Goal: Task Accomplishment & Management: Manage account settings

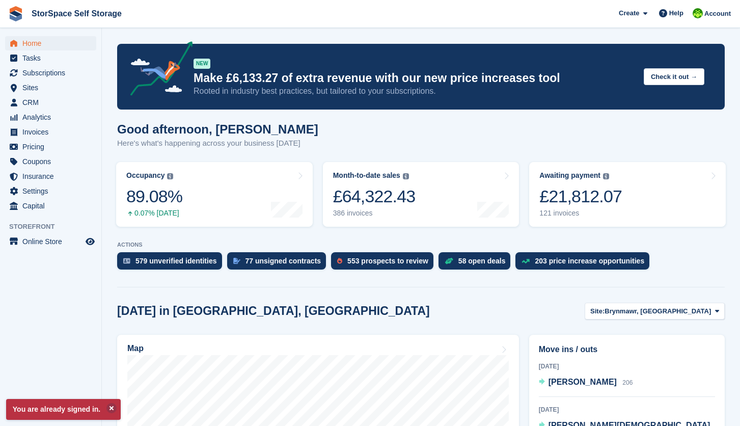
click at [112, 407] on button at bounding box center [111, 408] width 10 height 10
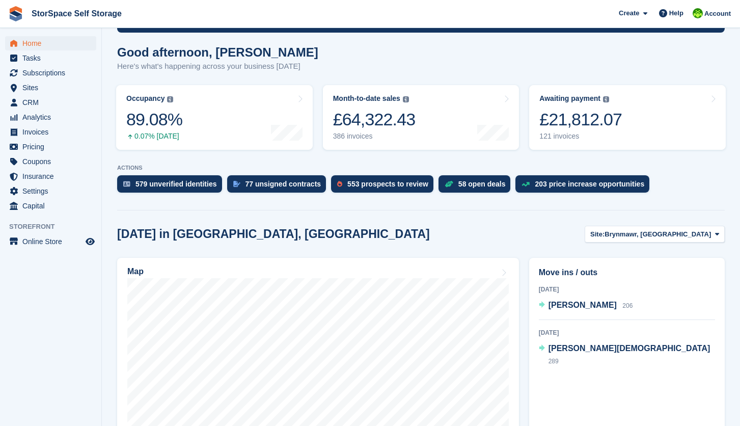
scroll to position [79, 0]
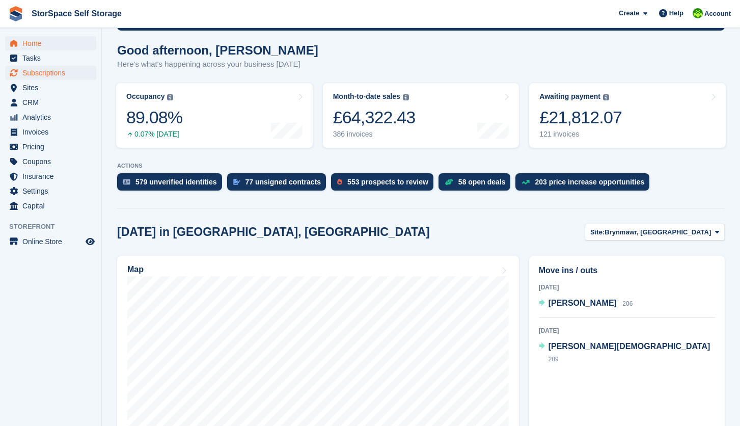
click at [64, 70] on span "Subscriptions" at bounding box center [52, 73] width 61 height 14
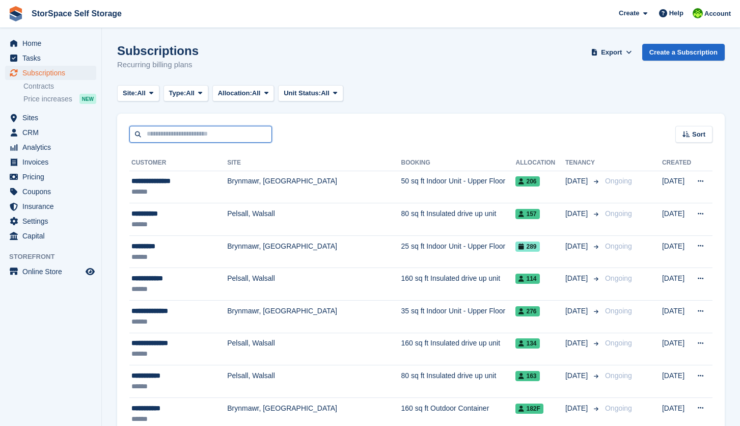
click at [198, 138] on input "text" at bounding box center [200, 134] width 143 height 17
type input "****"
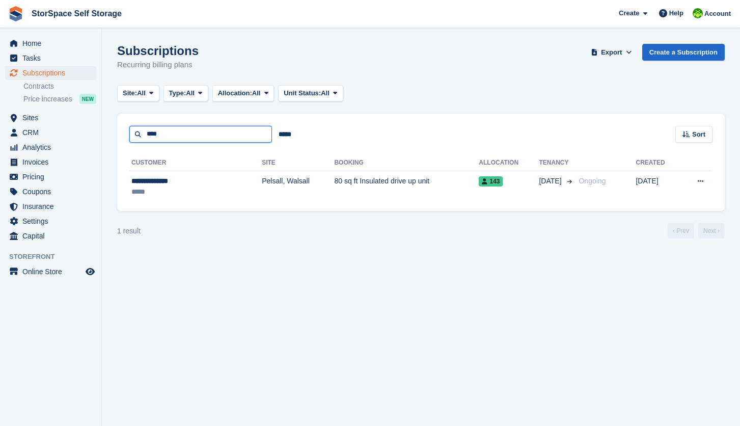
click at [171, 136] on input "****" at bounding box center [200, 134] width 143 height 17
type input "***"
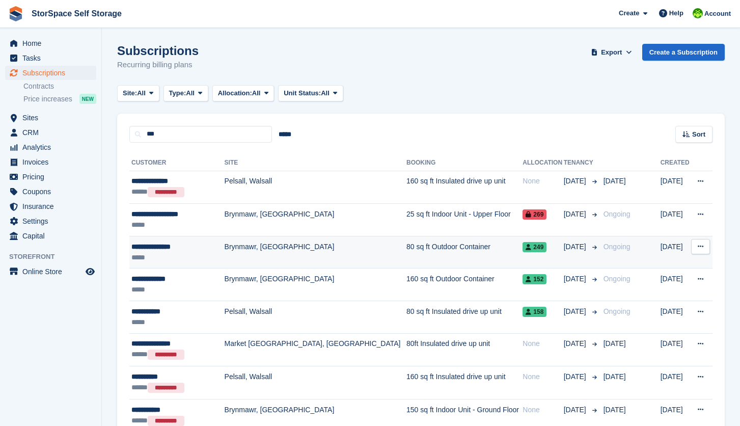
click at [192, 257] on div "*****" at bounding box center [176, 257] width 90 height 11
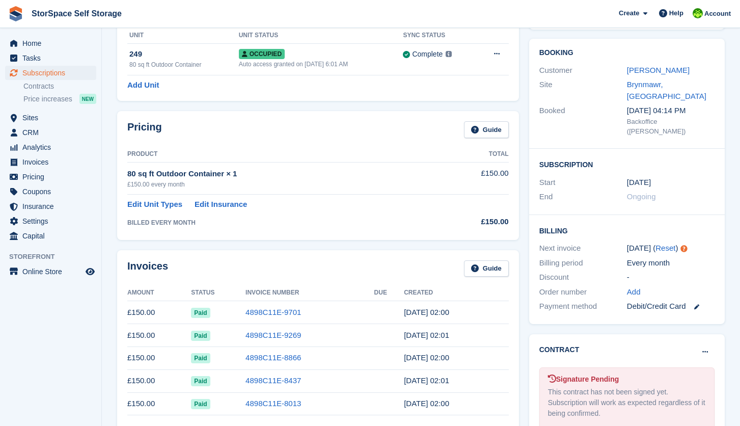
scroll to position [103, 0]
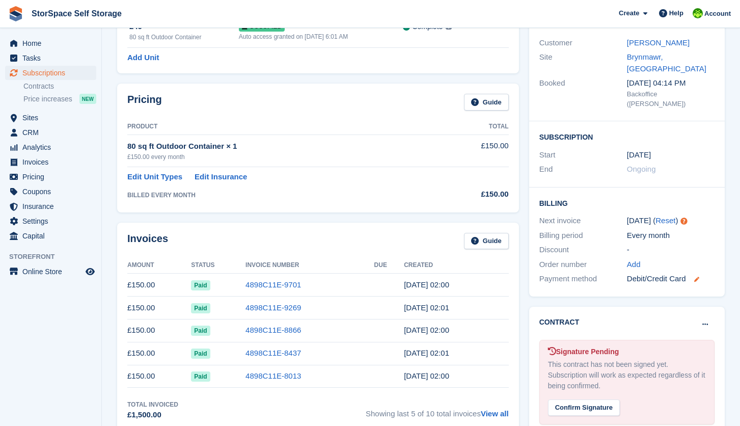
click at [697, 277] on icon at bounding box center [697, 279] width 5 height 5
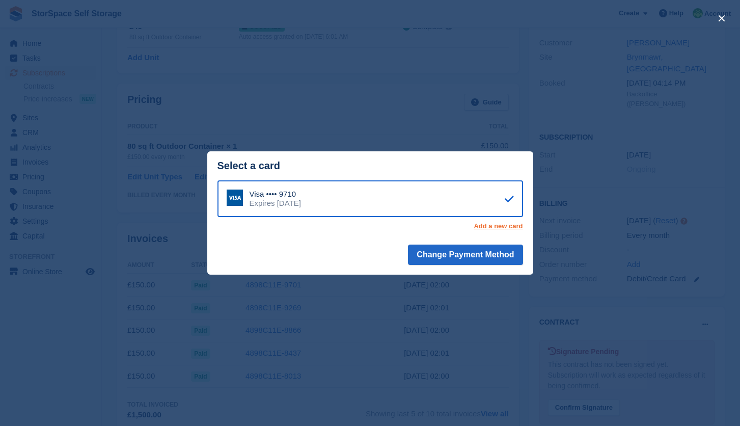
click at [501, 227] on link "Add a new card" at bounding box center [498, 226] width 49 height 8
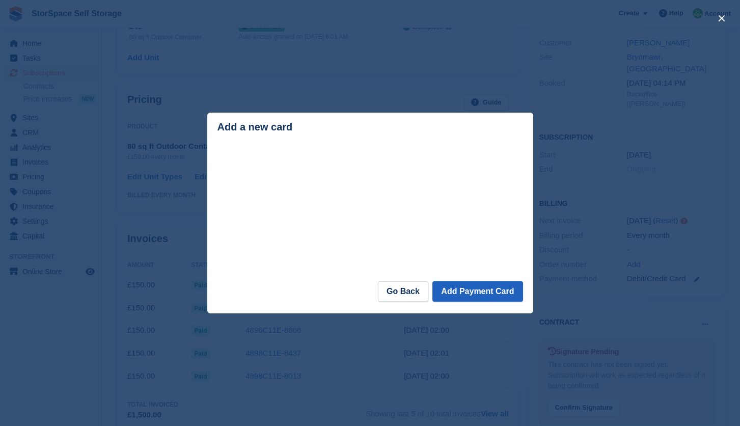
click at [493, 288] on button "Add Payment Card" at bounding box center [478, 291] width 90 height 20
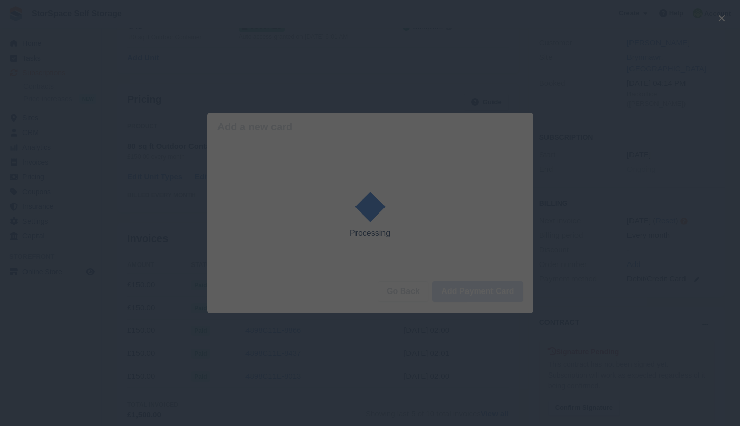
scroll to position [88, 0]
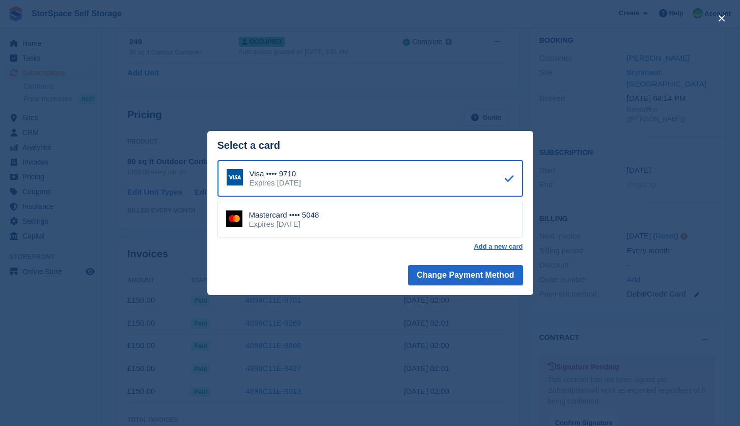
click at [432, 229] on div "Mastercard •••• 5048 Expires November 2029" at bounding box center [371, 220] width 306 height 36
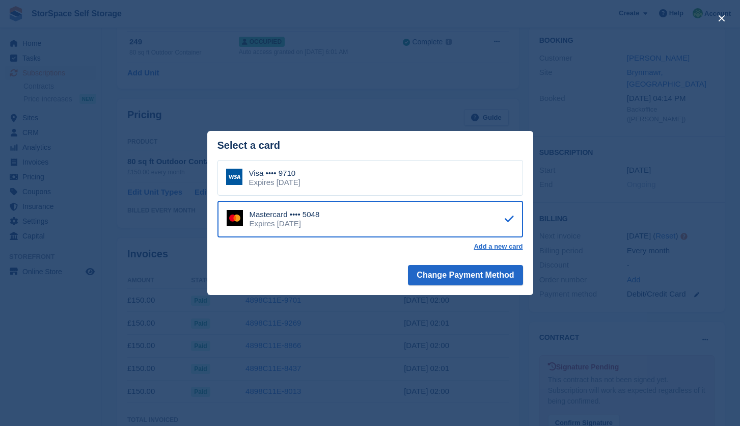
click at [500, 342] on div "close" at bounding box center [370, 213] width 740 height 426
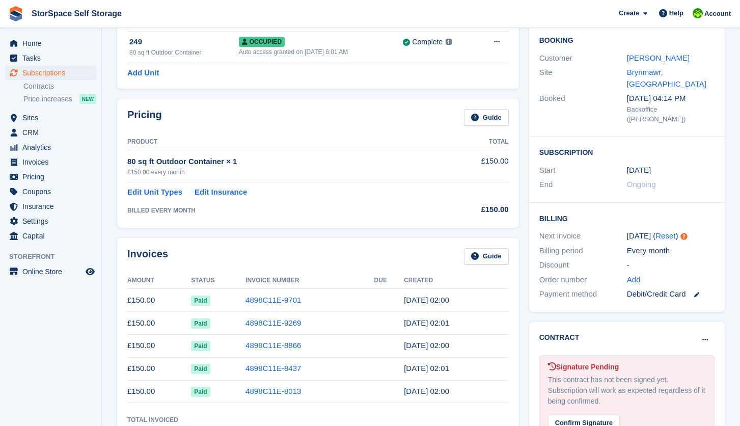
click at [696, 288] on link at bounding box center [692, 294] width 13 height 12
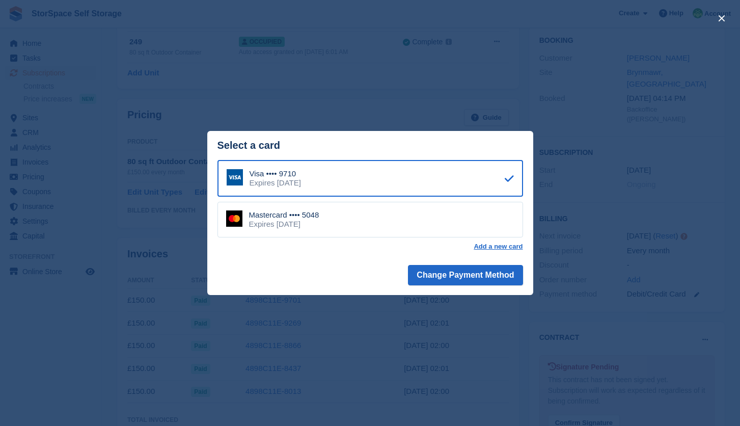
click at [457, 216] on div "Mastercard •••• 5048 Expires November 2029" at bounding box center [371, 220] width 306 height 36
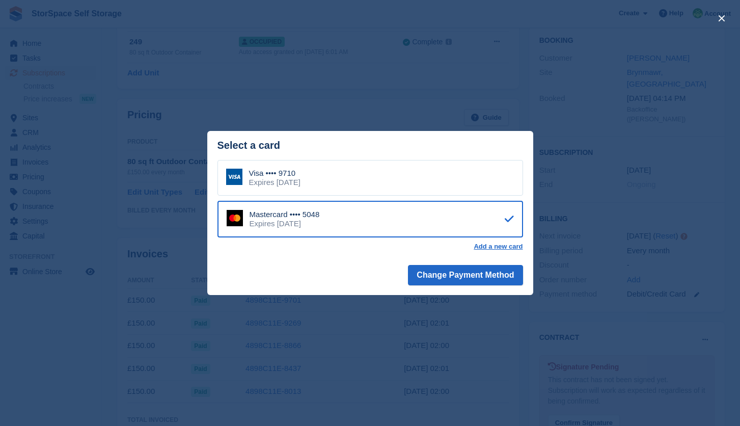
click at [457, 216] on div "Mastercard •••• 5048 Expires November 2029" at bounding box center [371, 219] width 306 height 37
click at [454, 274] on button "Change Payment Method" at bounding box center [465, 275] width 115 height 20
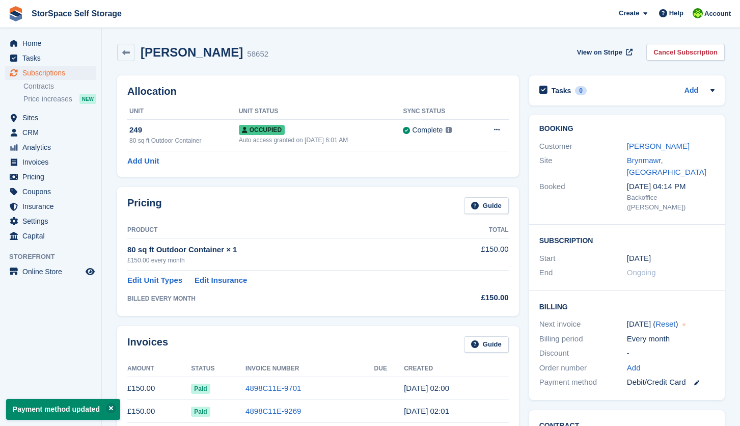
scroll to position [33, 0]
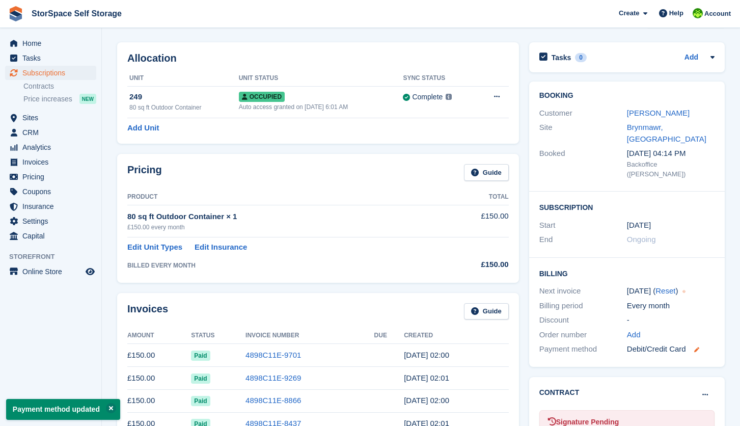
click at [698, 347] on icon at bounding box center [697, 349] width 5 height 5
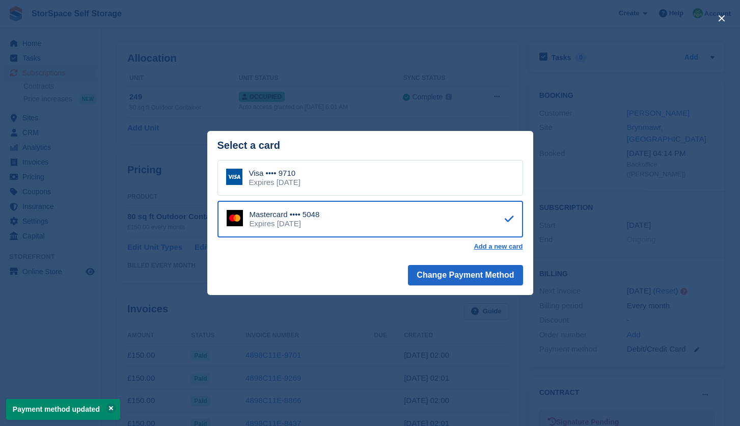
click at [371, 266] on footer "Change Payment Method" at bounding box center [370, 277] width 326 height 36
drag, startPoint x: 438, startPoint y: 344, endPoint x: 473, endPoint y: 333, distance: 36.4
click at [439, 345] on div "close" at bounding box center [370, 213] width 740 height 426
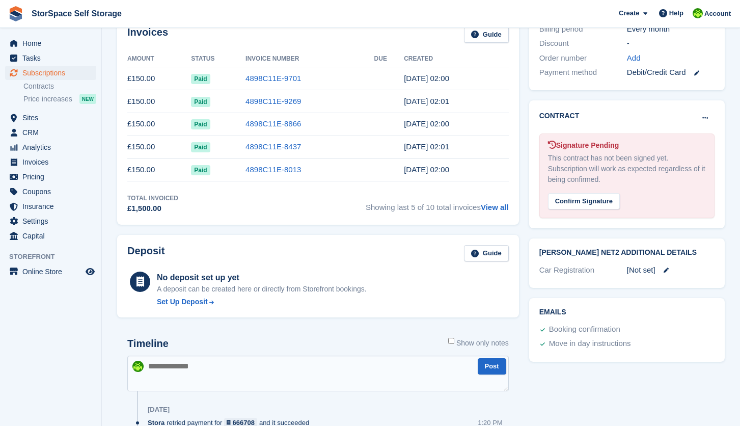
scroll to position [337, 0]
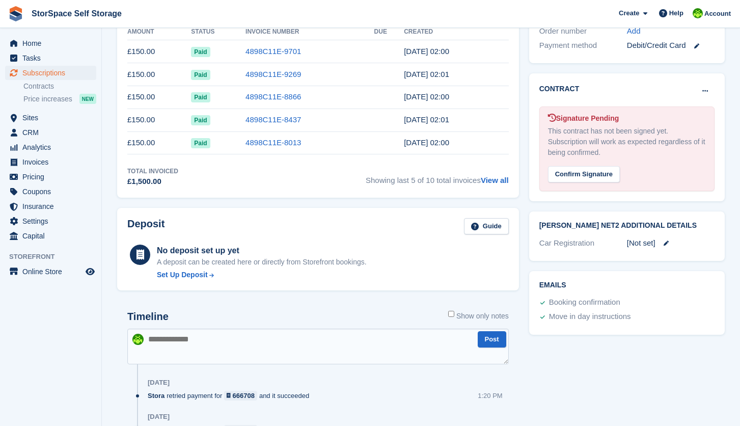
click at [262, 342] on textarea at bounding box center [318, 347] width 382 height 36
click at [261, 342] on textarea at bounding box center [318, 347] width 382 height 36
type textarea "*"
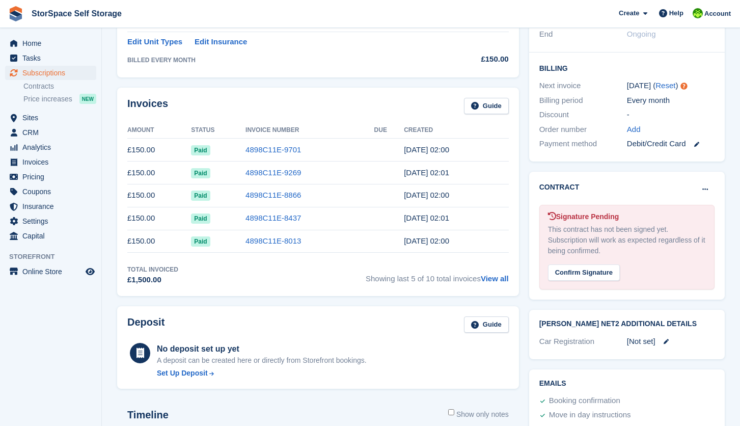
scroll to position [397, 0]
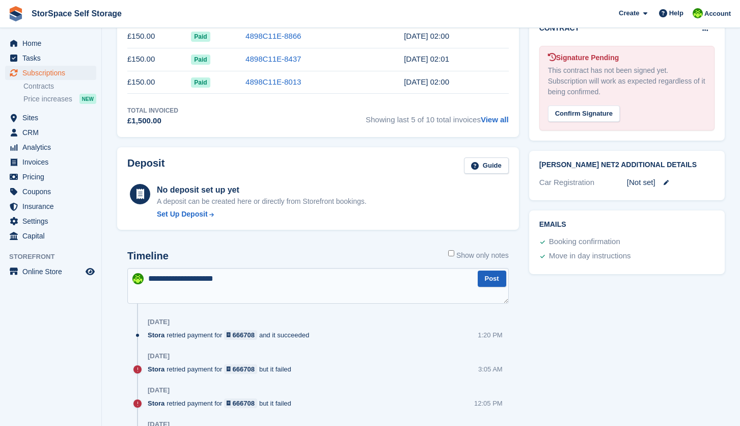
type textarea "**********"
click at [500, 280] on button "Post" at bounding box center [492, 279] width 29 height 17
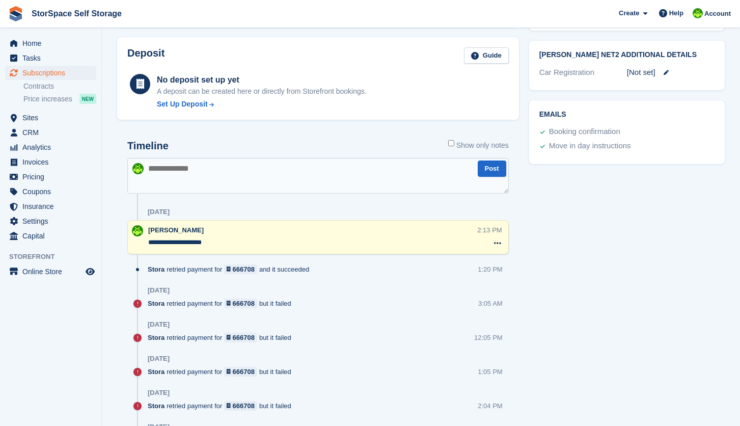
scroll to position [378, 0]
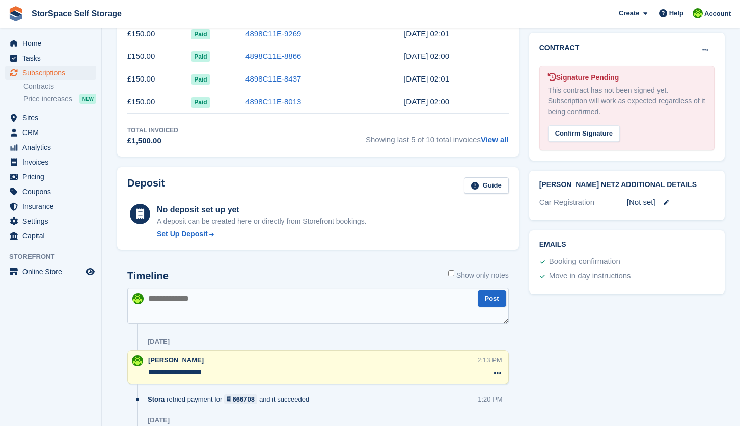
click at [241, 364] on div "[PERSON_NAME]" at bounding box center [310, 360] width 325 height 10
click at [241, 367] on textarea "**********" at bounding box center [312, 372] width 329 height 10
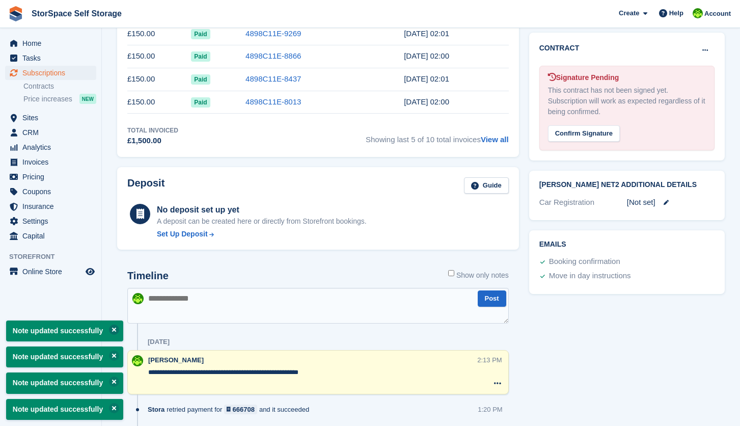
type textarea "**********"
click at [119, 333] on button at bounding box center [114, 330] width 10 height 10
click at [117, 359] on button at bounding box center [114, 356] width 10 height 10
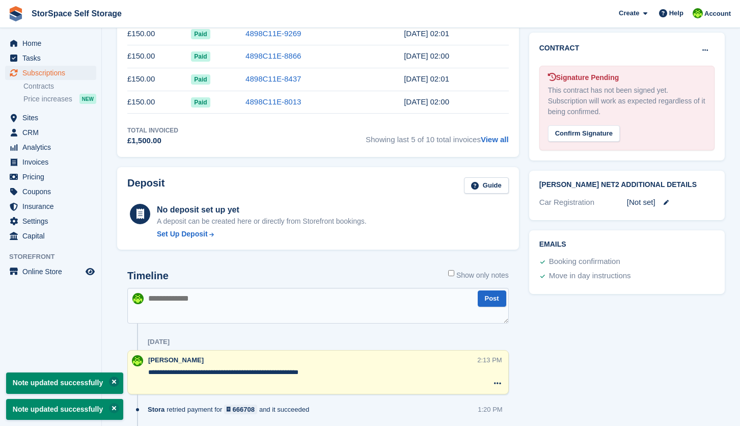
click at [118, 386] on button at bounding box center [114, 382] width 10 height 10
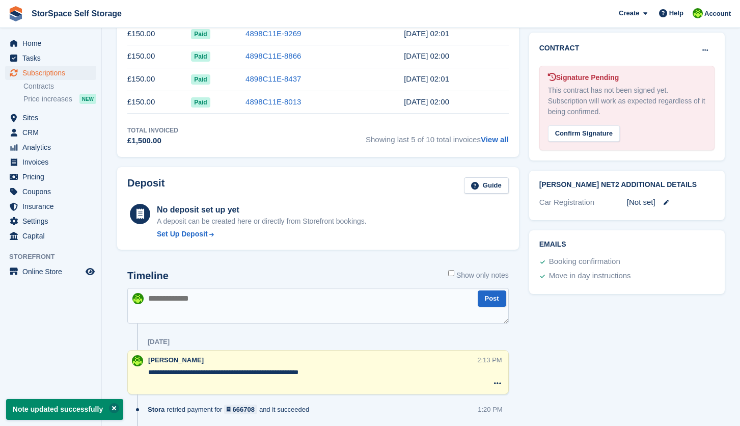
click at [116, 406] on button at bounding box center [114, 408] width 10 height 10
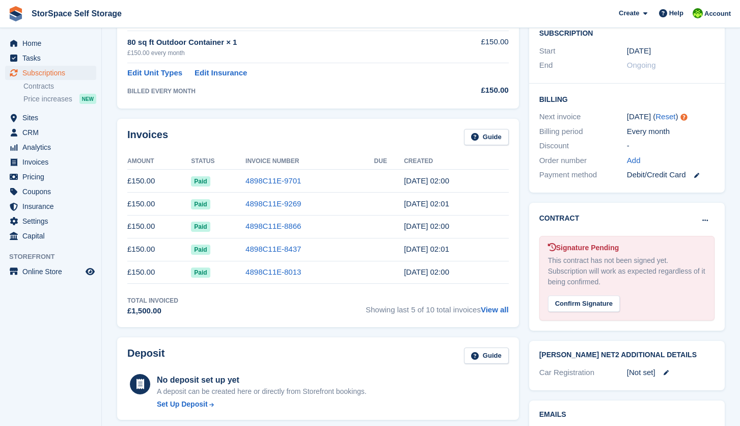
scroll to position [43, 0]
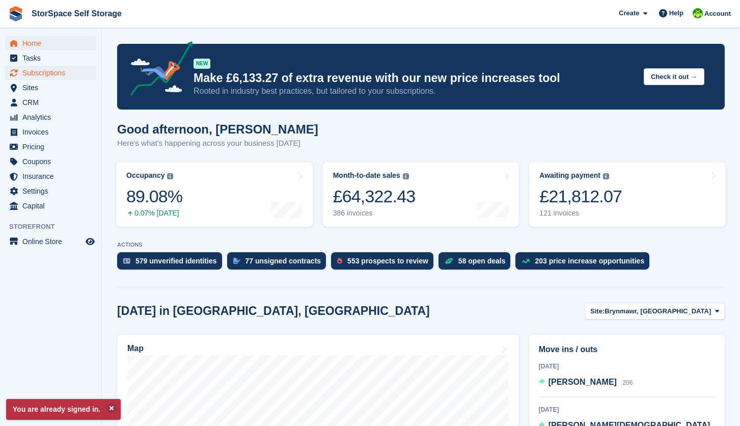
click at [39, 72] on span "Subscriptions" at bounding box center [52, 73] width 61 height 14
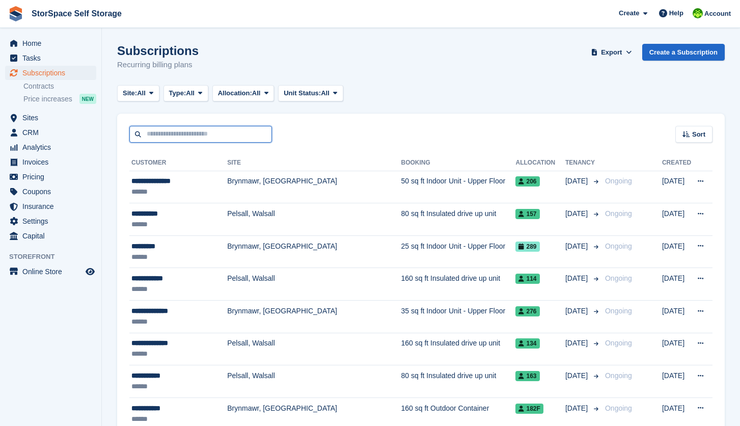
click at [172, 132] on input "text" at bounding box center [200, 134] width 143 height 17
type input "******"
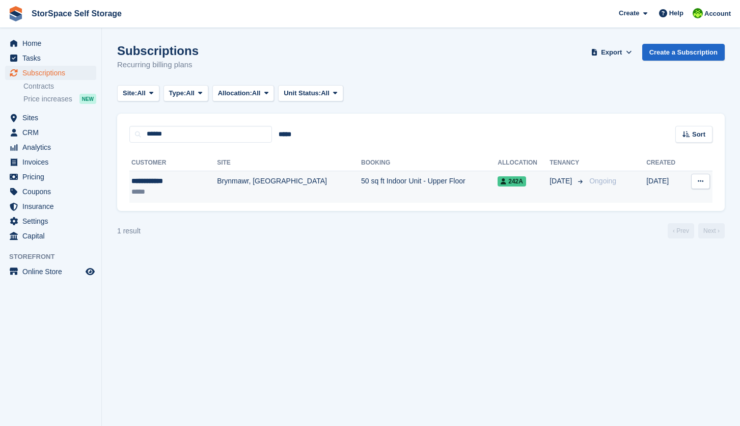
click at [181, 184] on div "**********" at bounding box center [163, 181] width 65 height 11
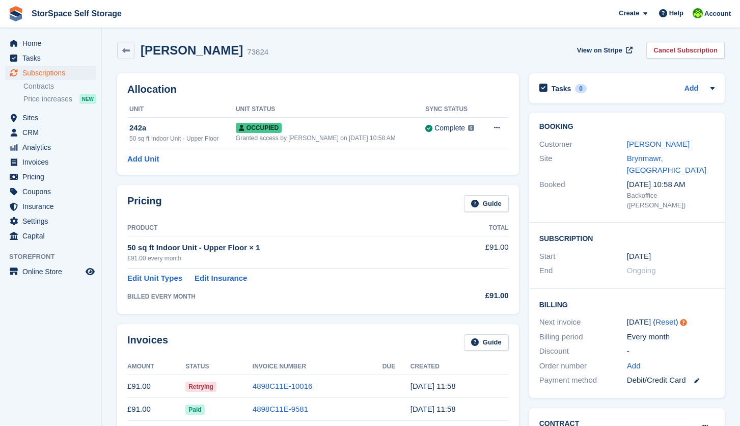
scroll to position [101, 0]
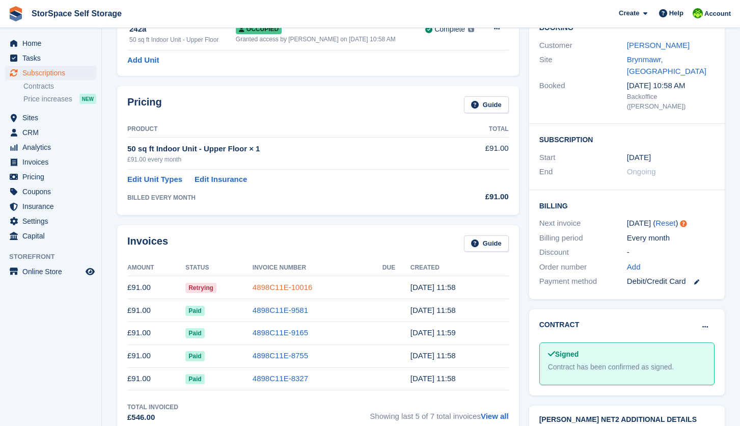
click at [290, 283] on link "4898C11E-10016" at bounding box center [283, 287] width 60 height 9
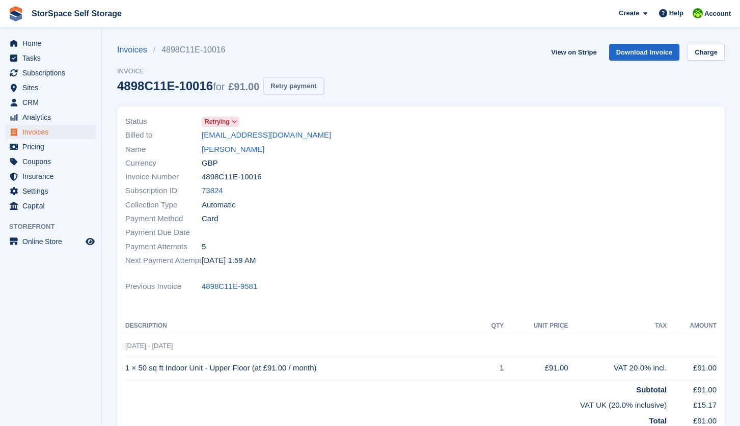
click at [300, 85] on button "Retry payment" at bounding box center [293, 85] width 60 height 17
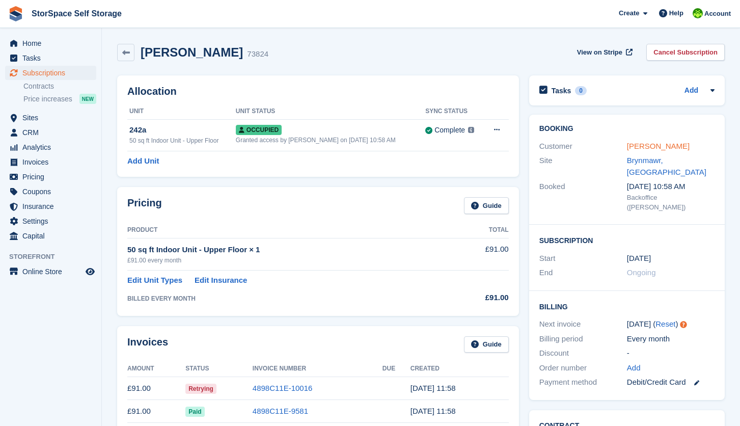
drag, startPoint x: 650, startPoint y: 147, endPoint x: 645, endPoint y: 144, distance: 6.6
click at [650, 147] on link "[PERSON_NAME]" at bounding box center [658, 146] width 63 height 9
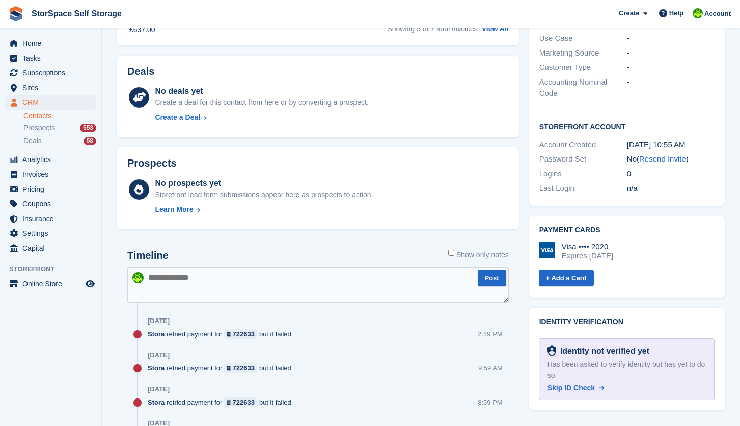
scroll to position [169, 0]
